Goal: Book appointment/travel/reservation

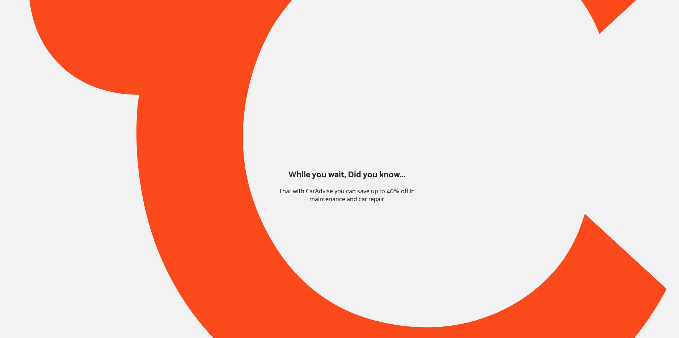
type input "*****"
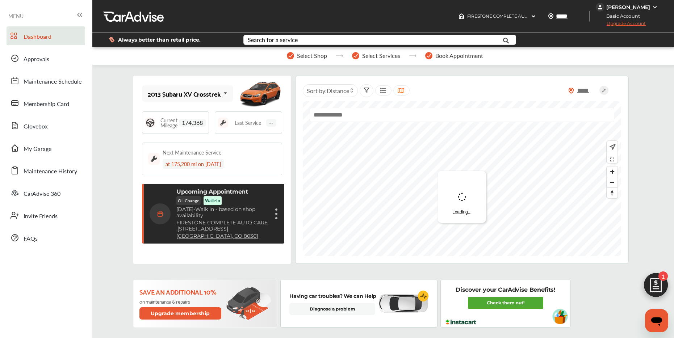
scroll to position [114, 0]
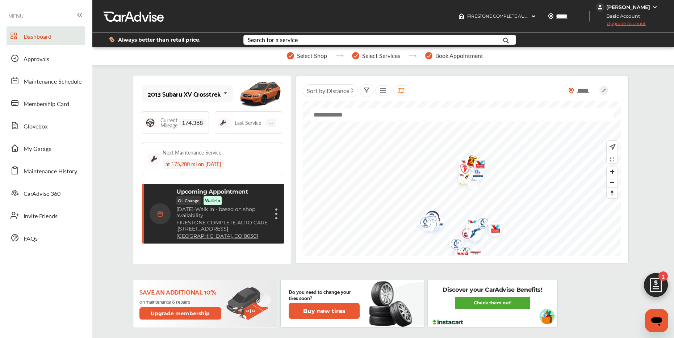
click at [276, 215] on div "Cancel appointment Modify appointment Show details" at bounding box center [276, 213] width 4 height 13
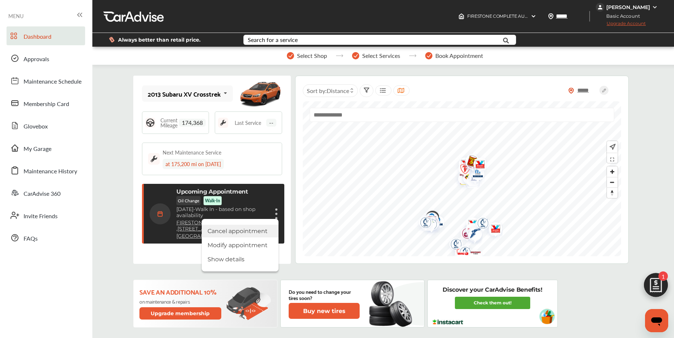
click at [241, 236] on li "Cancel appointment" at bounding box center [240, 231] width 77 height 13
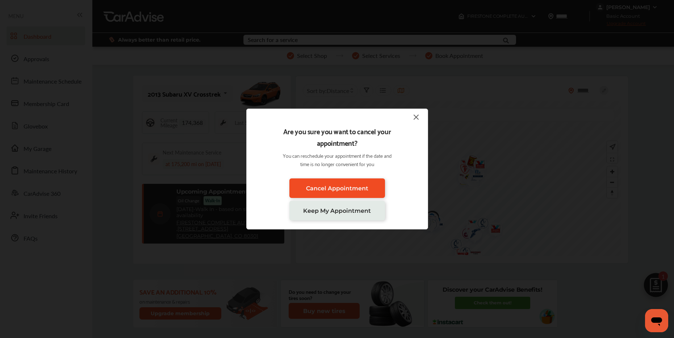
click at [301, 189] on link "Cancel Appointment" at bounding box center [337, 188] width 96 height 20
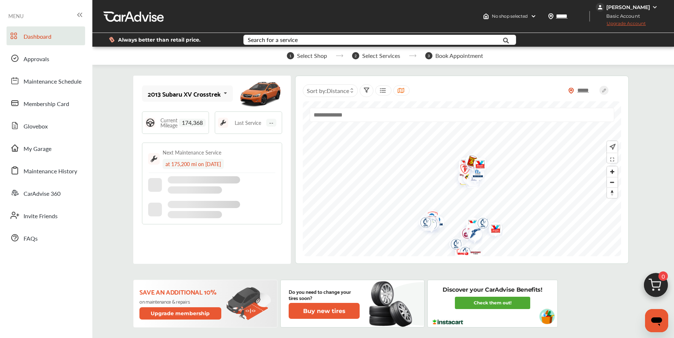
scroll to position [24, 0]
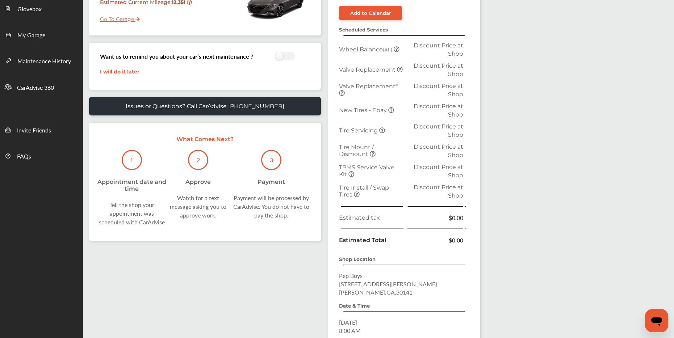
scroll to position [219, 0]
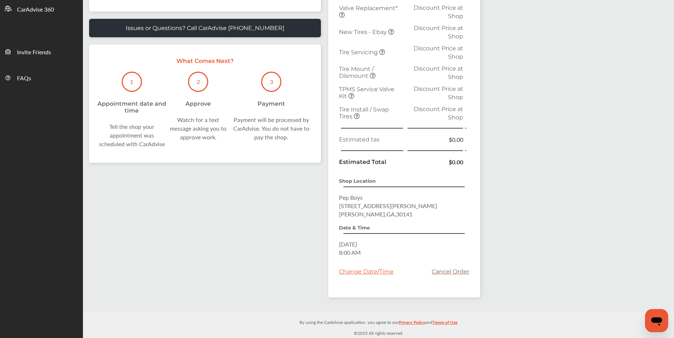
click at [375, 270] on div "Change Date/Time" at bounding box center [366, 271] width 55 height 7
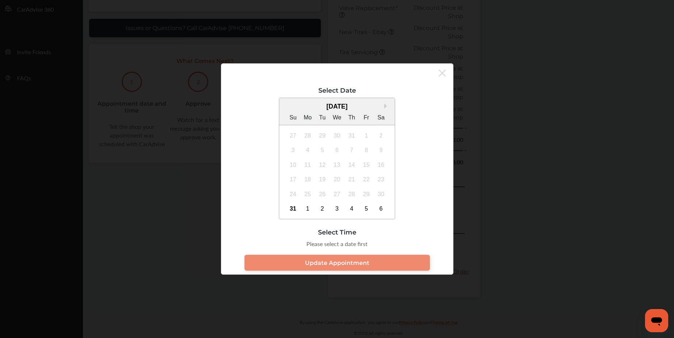
click at [381, 104] on div "August 2025" at bounding box center [336, 107] width 115 height 8
click at [384, 105] on button "Next Month" at bounding box center [386, 106] width 5 height 5
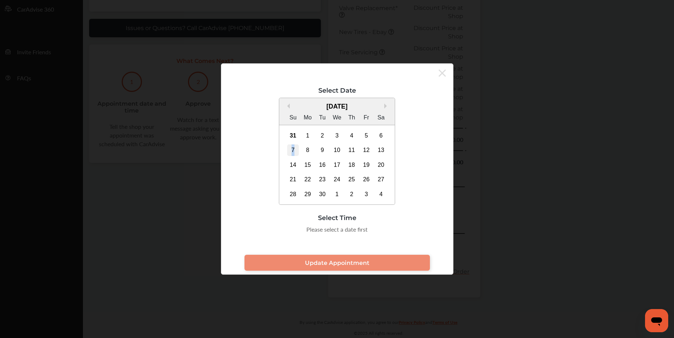
click at [293, 151] on div "7" at bounding box center [293, 150] width 12 height 12
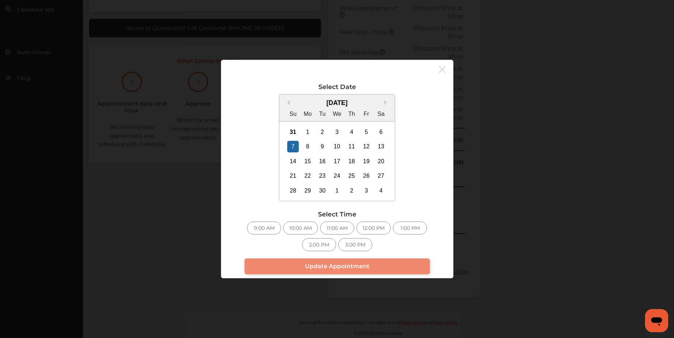
click at [265, 228] on div "9:00 AM" at bounding box center [264, 228] width 34 height 13
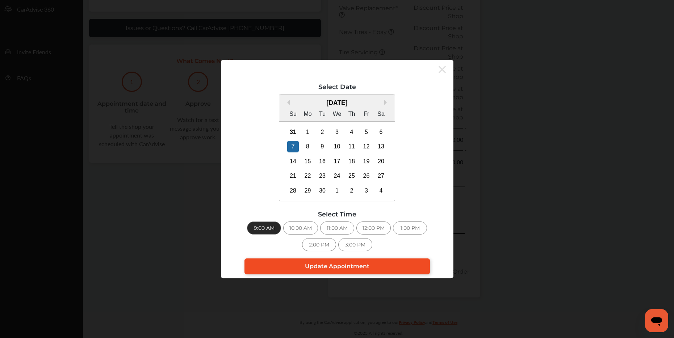
click at [333, 266] on span "Update Appointment" at bounding box center [337, 266] width 64 height 7
